Goal: Task Accomplishment & Management: Manage account settings

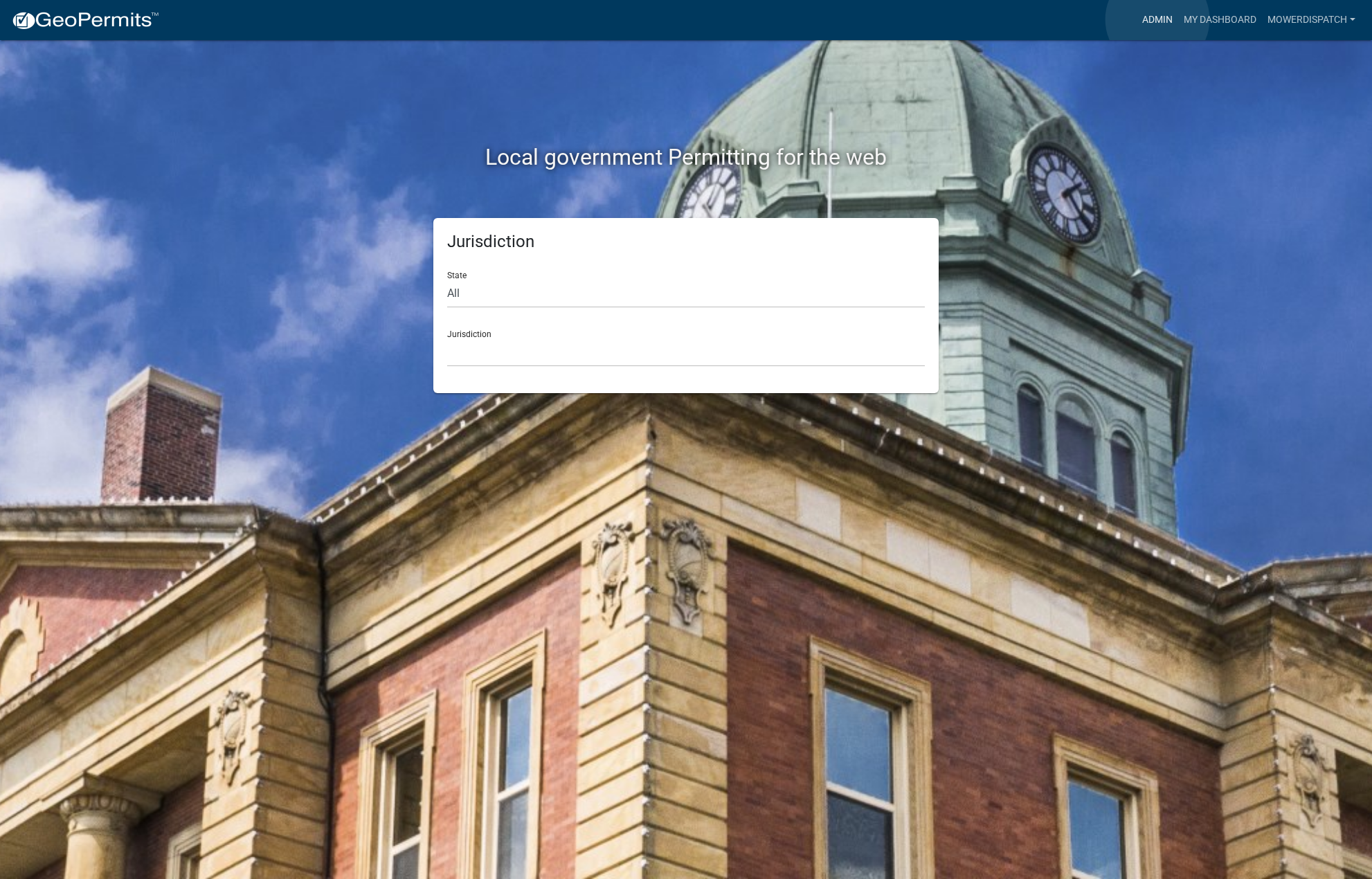
click at [1157, 20] on link "Admin" at bounding box center [1157, 20] width 41 height 26
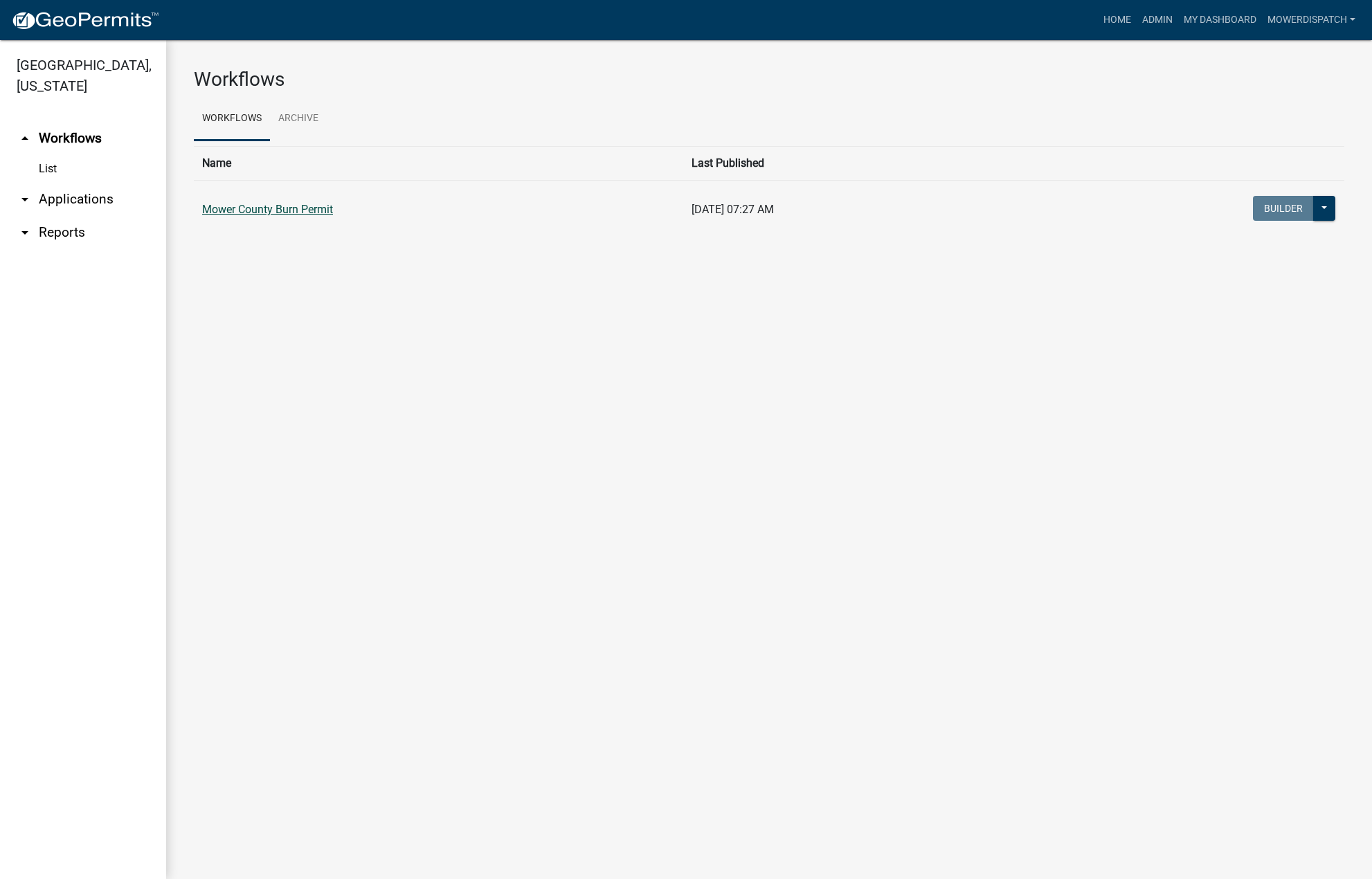
click at [298, 212] on link "Mower County Burn Permit" at bounding box center [267, 209] width 131 height 14
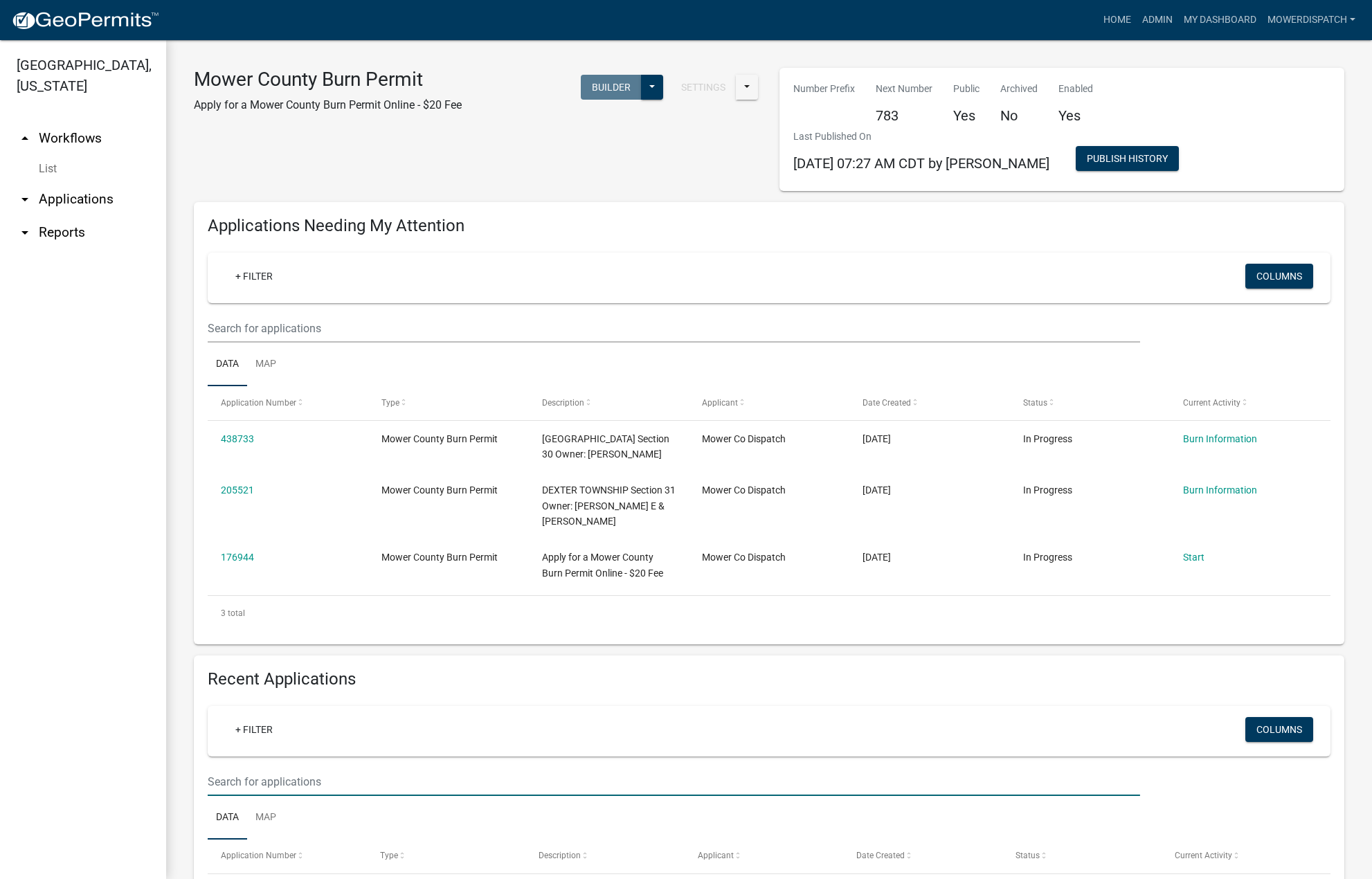
click at [264, 796] on input "text" at bounding box center [674, 782] width 932 height 29
type input "pepper"
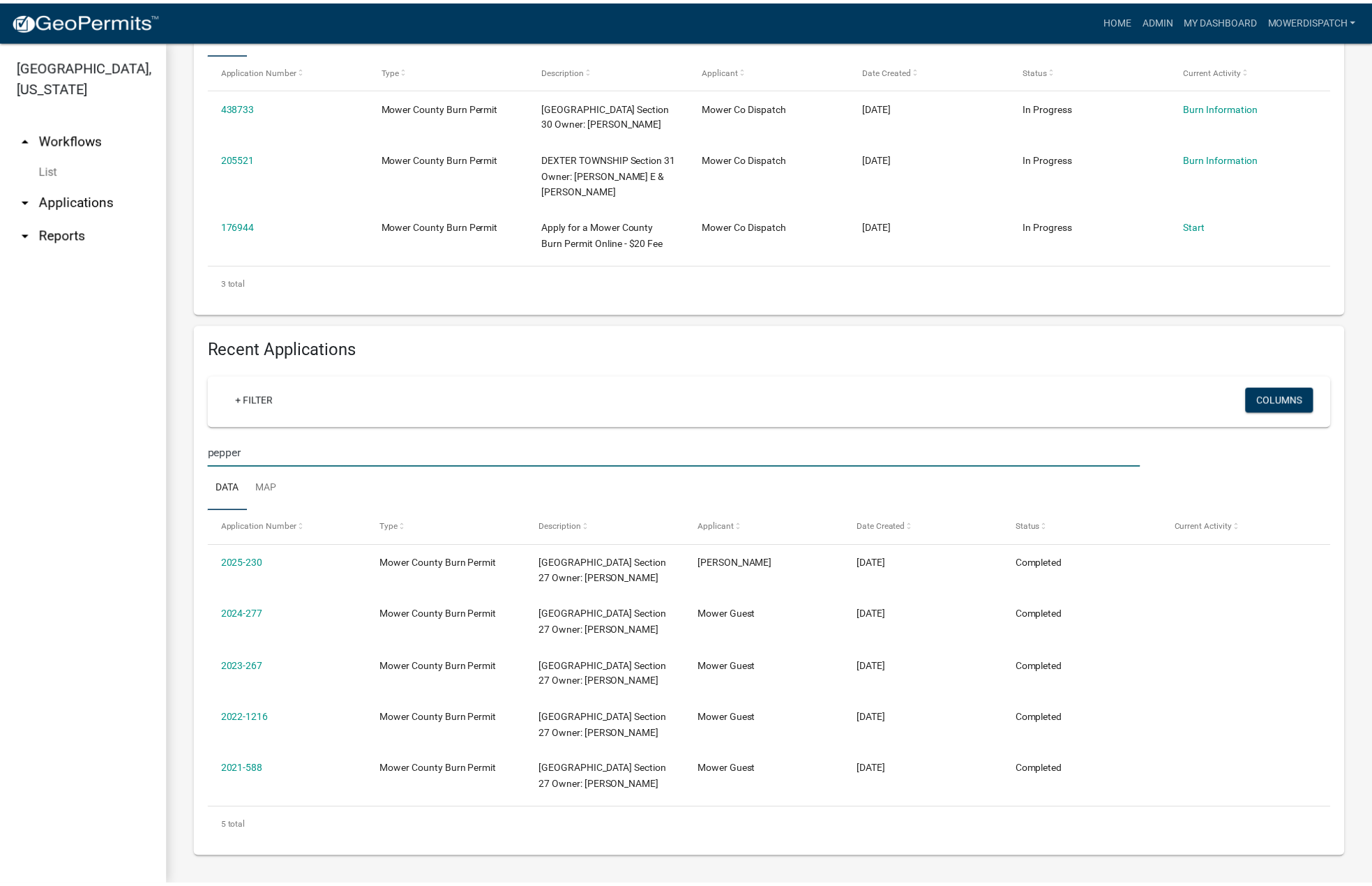
scroll to position [351, 0]
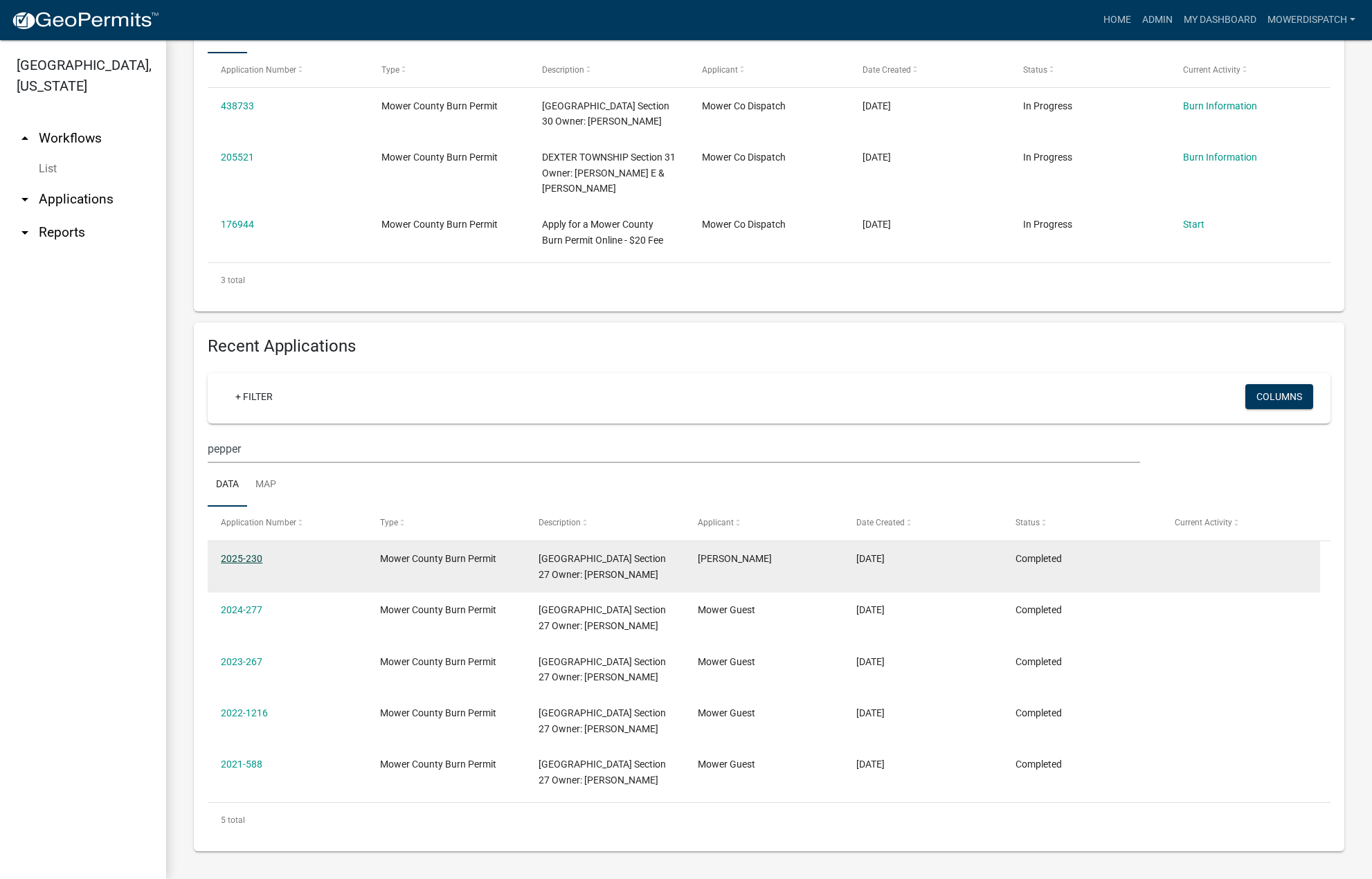
click at [236, 557] on link "2025-230" at bounding box center [241, 558] width 41 height 11
